Goal: Information Seeking & Learning: Learn about a topic

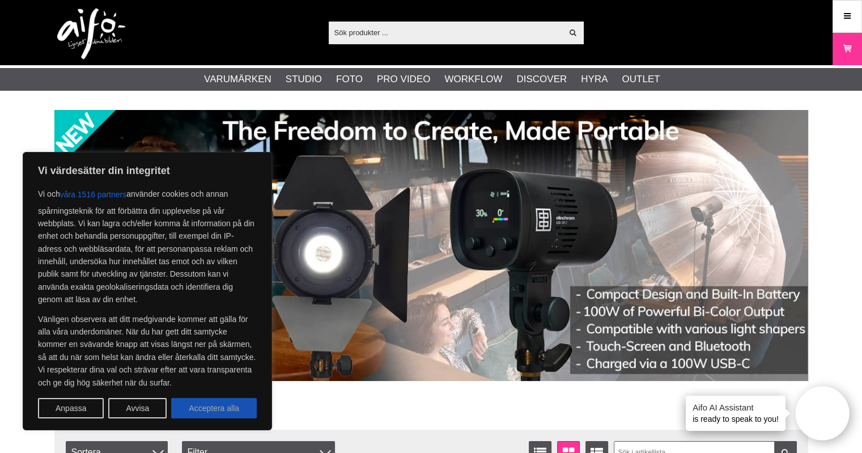
click at [199, 407] on button "Acceptera alla" at bounding box center [214, 408] width 86 height 20
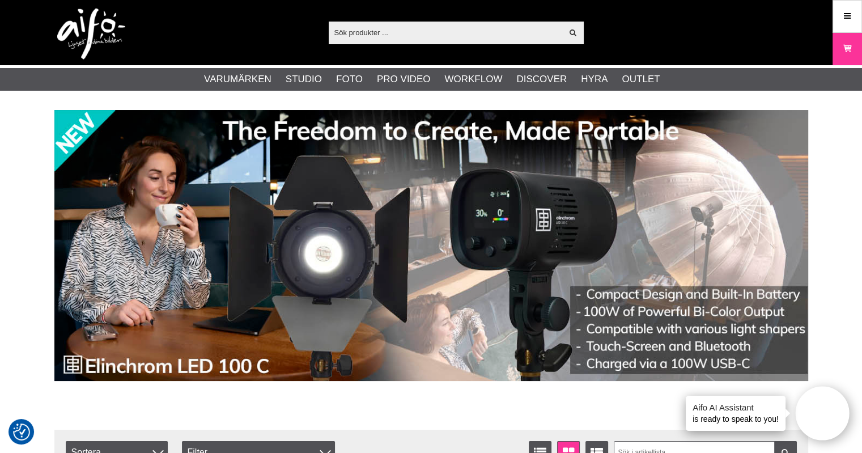
checkbox input "true"
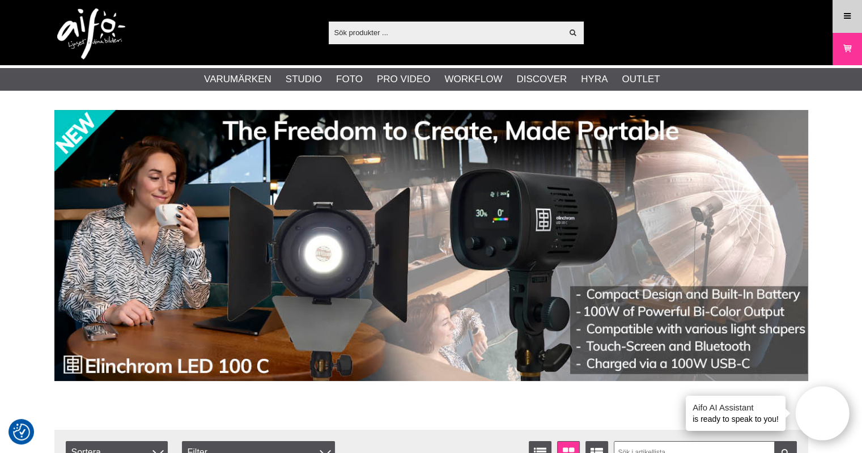
click at [848, 12] on icon at bounding box center [847, 16] width 10 height 12
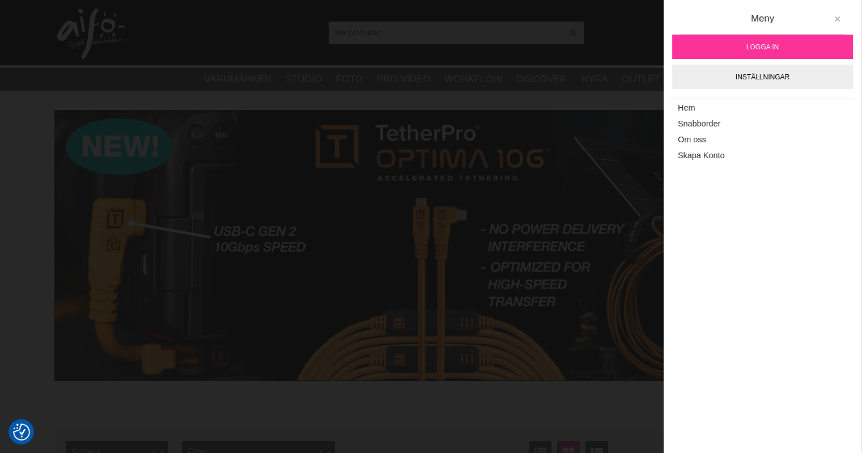
click at [834, 15] on icon at bounding box center [837, 19] width 8 height 8
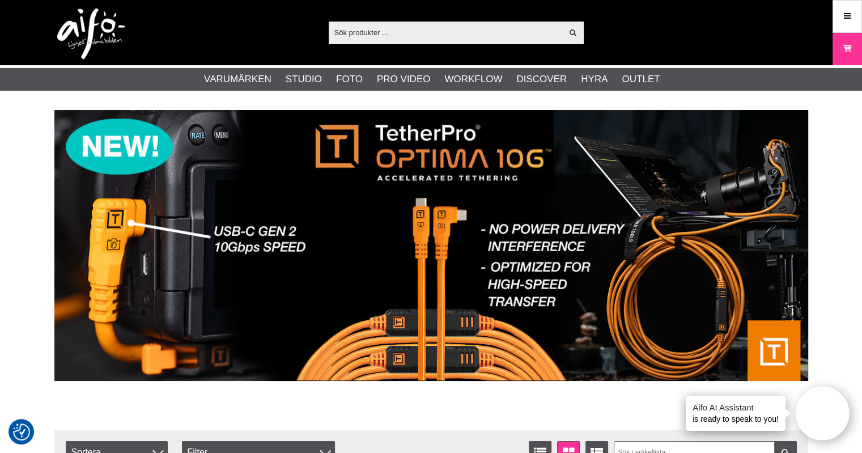
click at [493, 39] on input "text" at bounding box center [446, 32] width 234 height 17
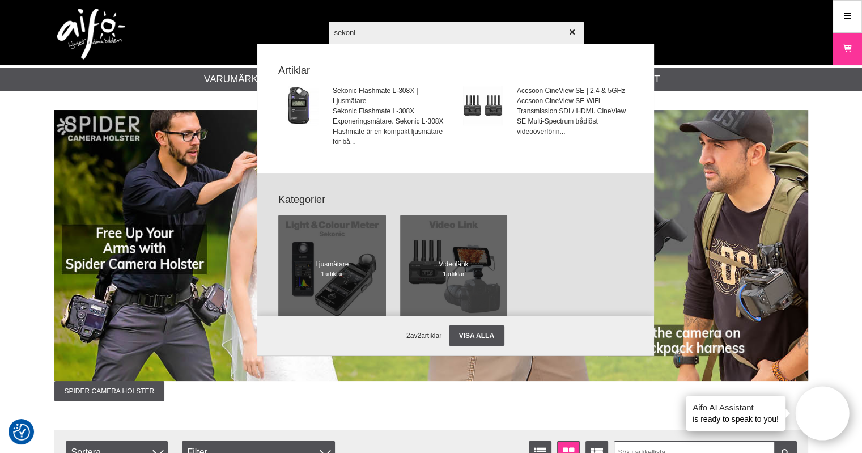
type input "sekonic"
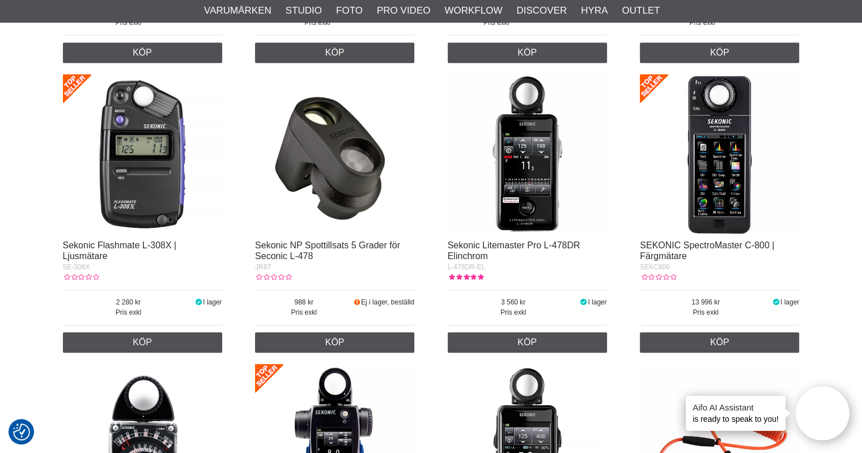
scroll to position [757, 0]
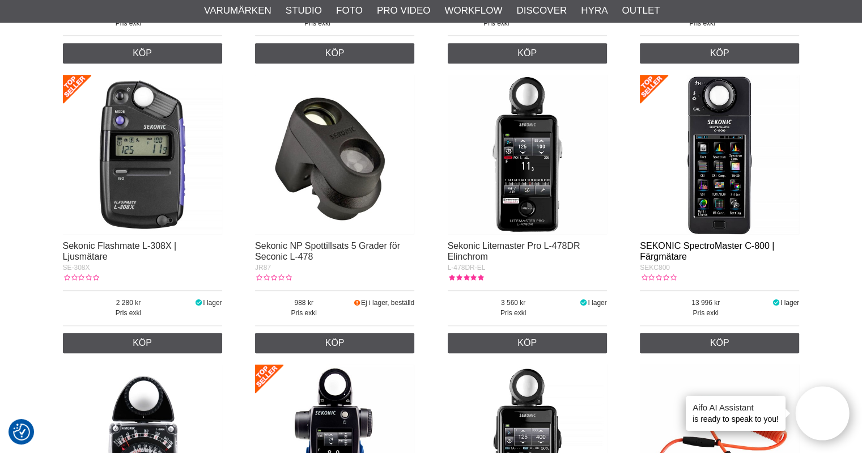
click at [728, 243] on link "SEKONIC SpectroMaster C-800 | Färgmätare" at bounding box center [707, 251] width 134 height 20
